Goal: Task Accomplishment & Management: Manage account settings

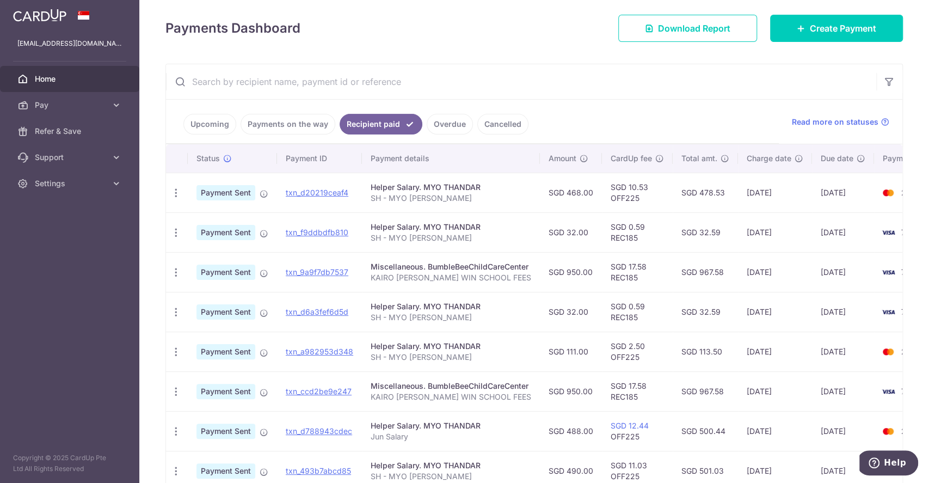
scroll to position [145, 0]
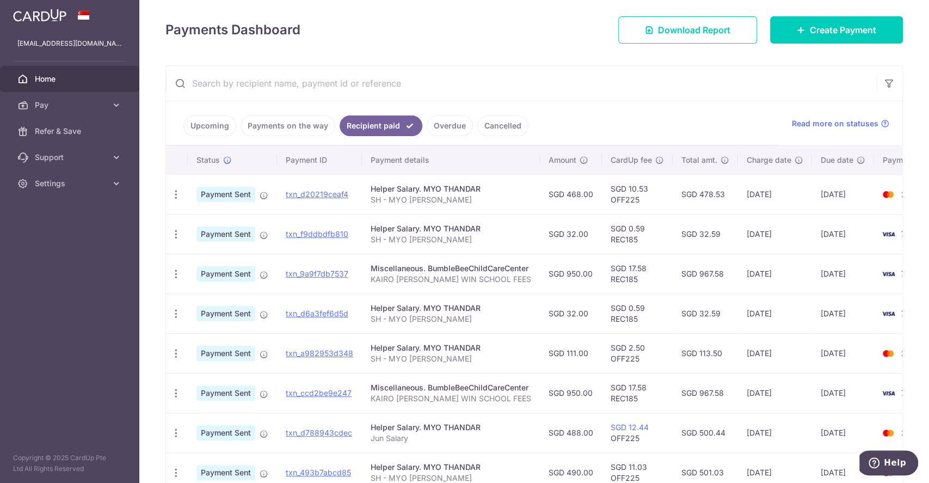
click at [197, 128] on link "Upcoming" at bounding box center [209, 125] width 53 height 21
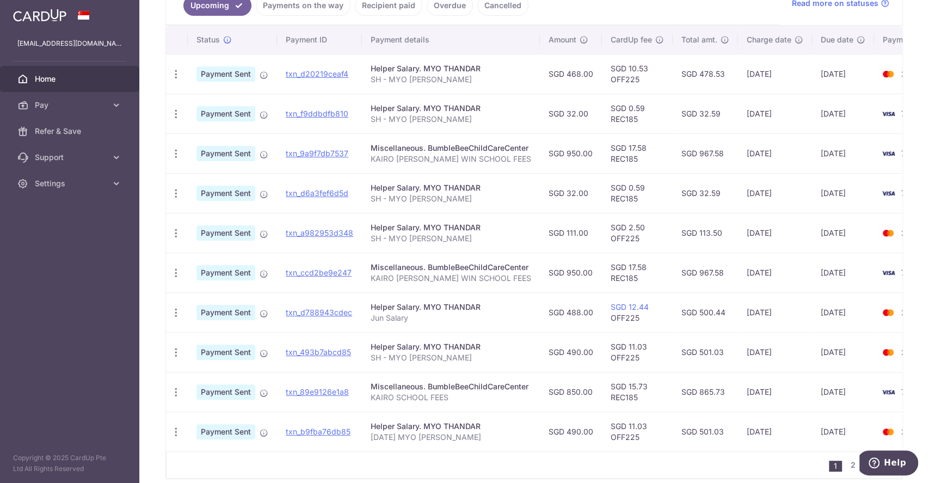
scroll to position [245, 0]
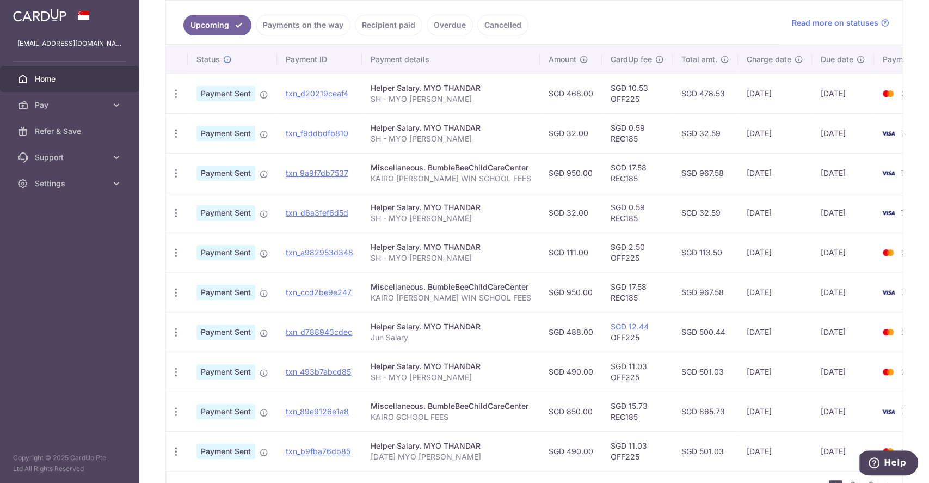
click at [219, 26] on link "Upcoming" at bounding box center [217, 25] width 68 height 21
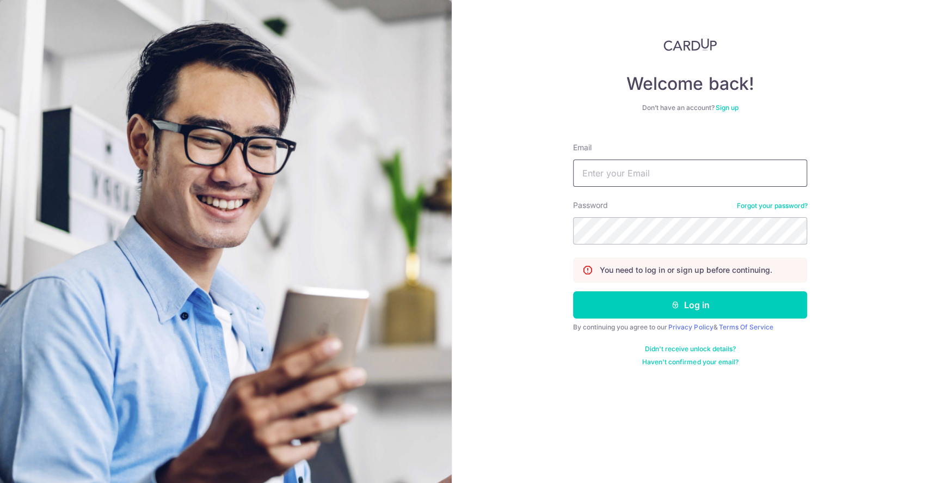
click at [623, 171] on input "Email" at bounding box center [690, 172] width 234 height 27
type input "[EMAIL_ADDRESS][DOMAIN_NAME]"
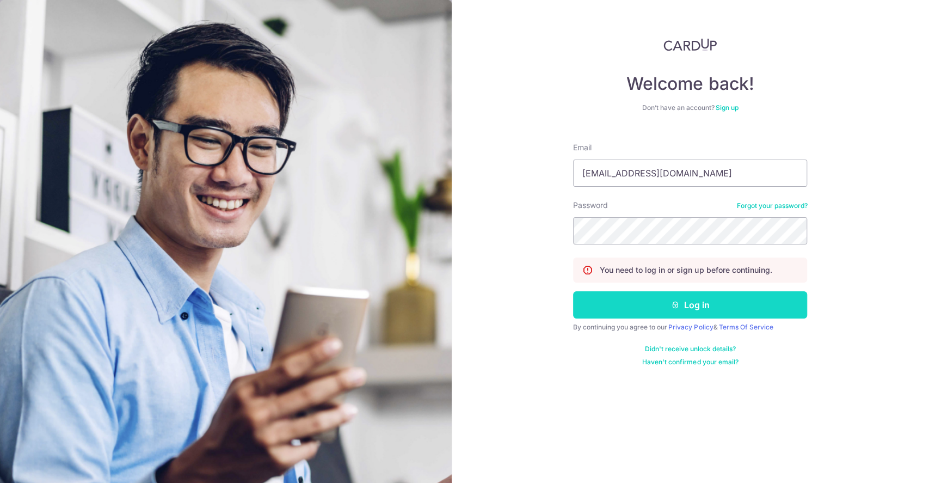
click at [611, 310] on button "Log in" at bounding box center [690, 304] width 234 height 27
